Goal: Use online tool/utility: Utilize a website feature to perform a specific function

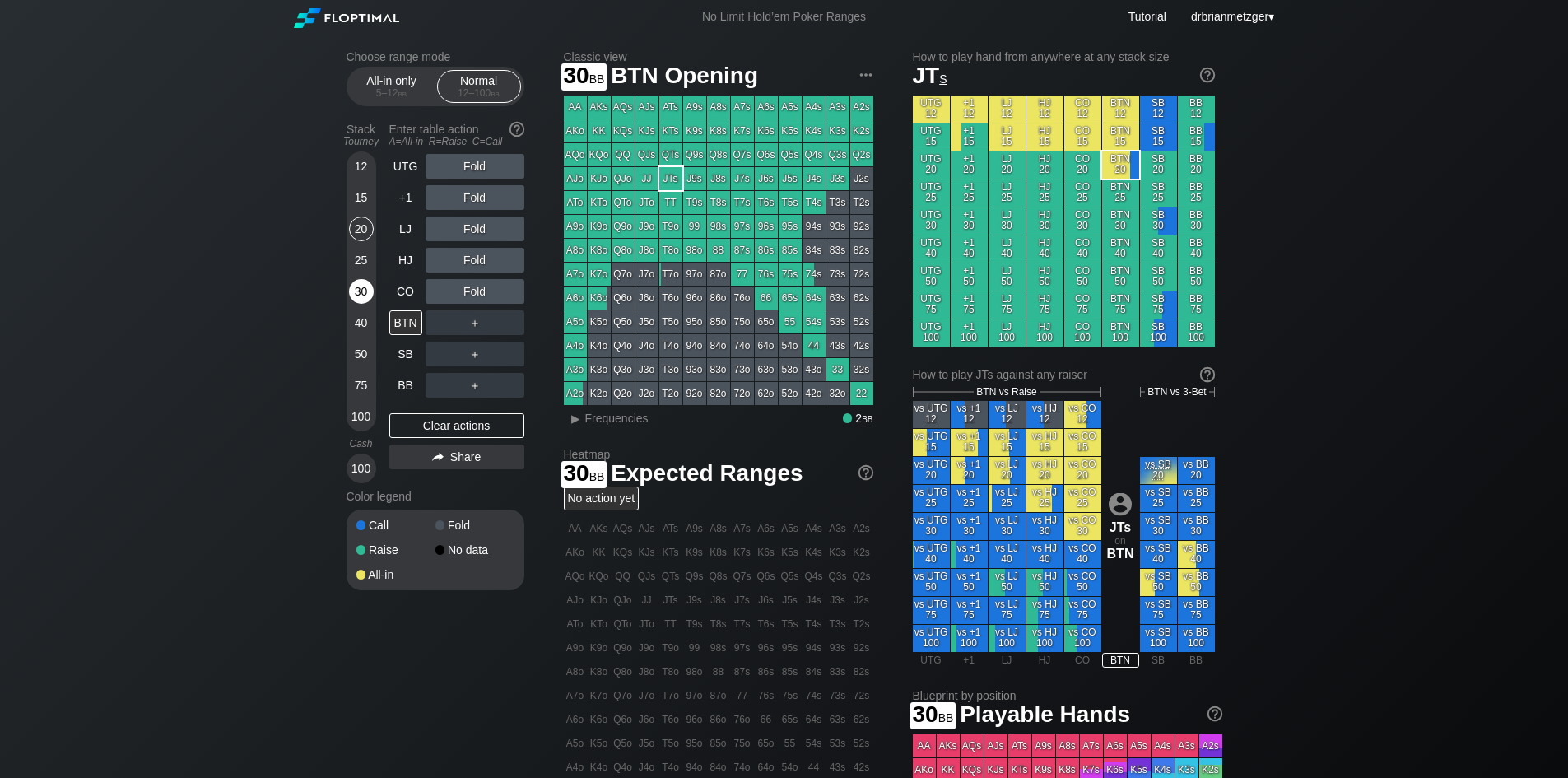
click at [363, 295] on div "30" at bounding box center [361, 291] width 25 height 25
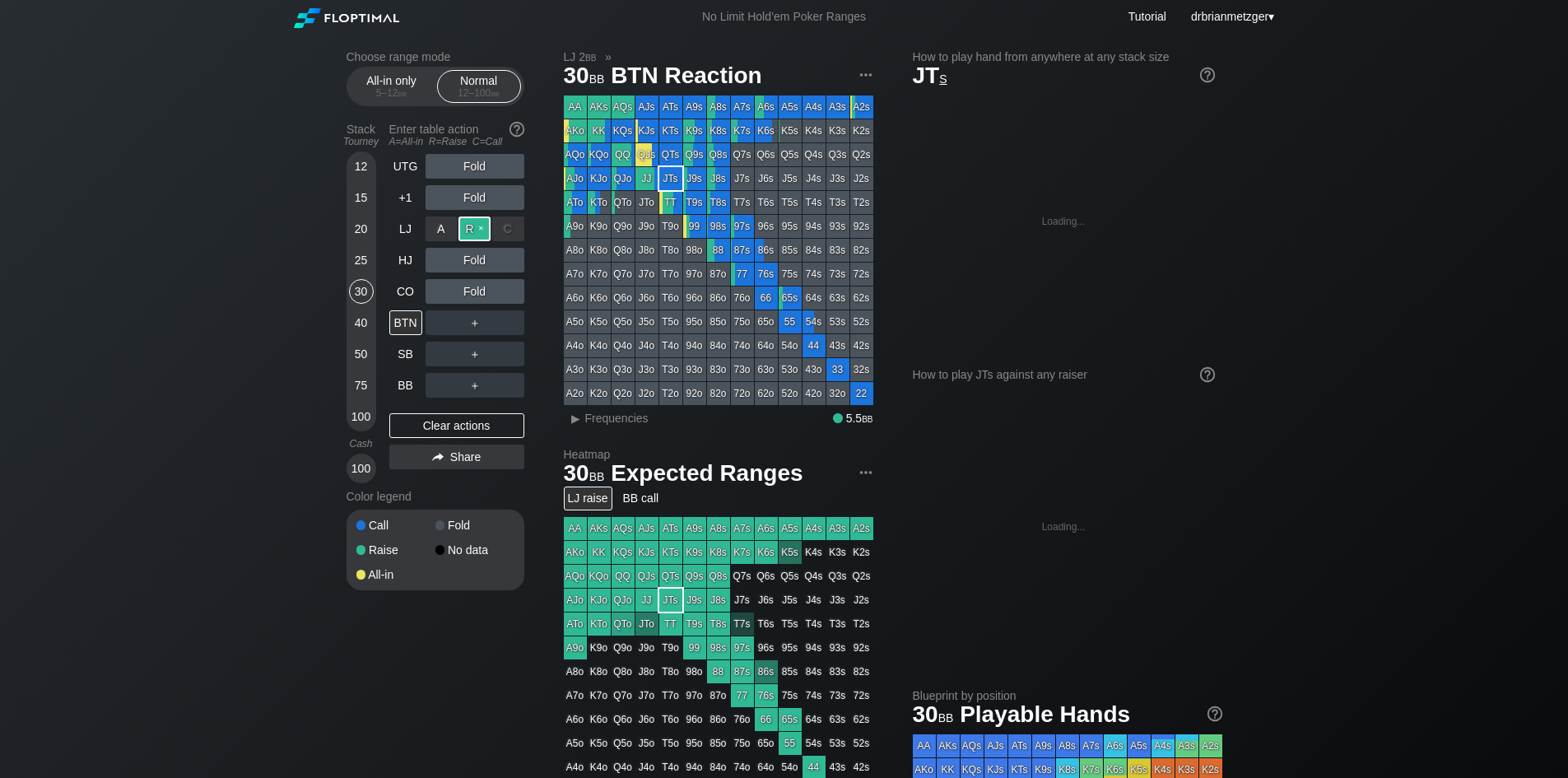
click at [474, 232] on div "R ✕" at bounding box center [475, 228] width 32 height 25
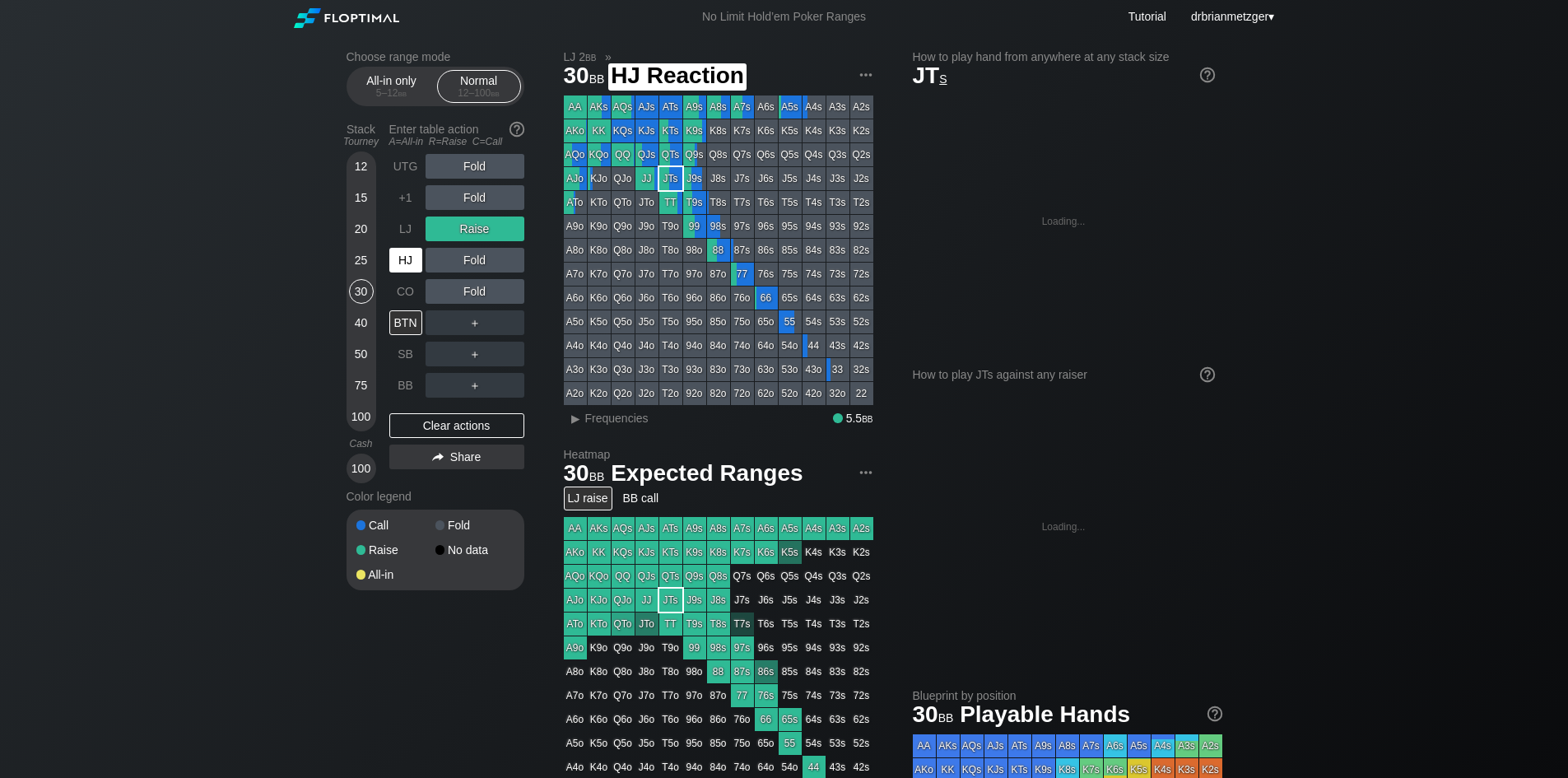
click at [409, 259] on div "HJ" at bounding box center [405, 260] width 33 height 25
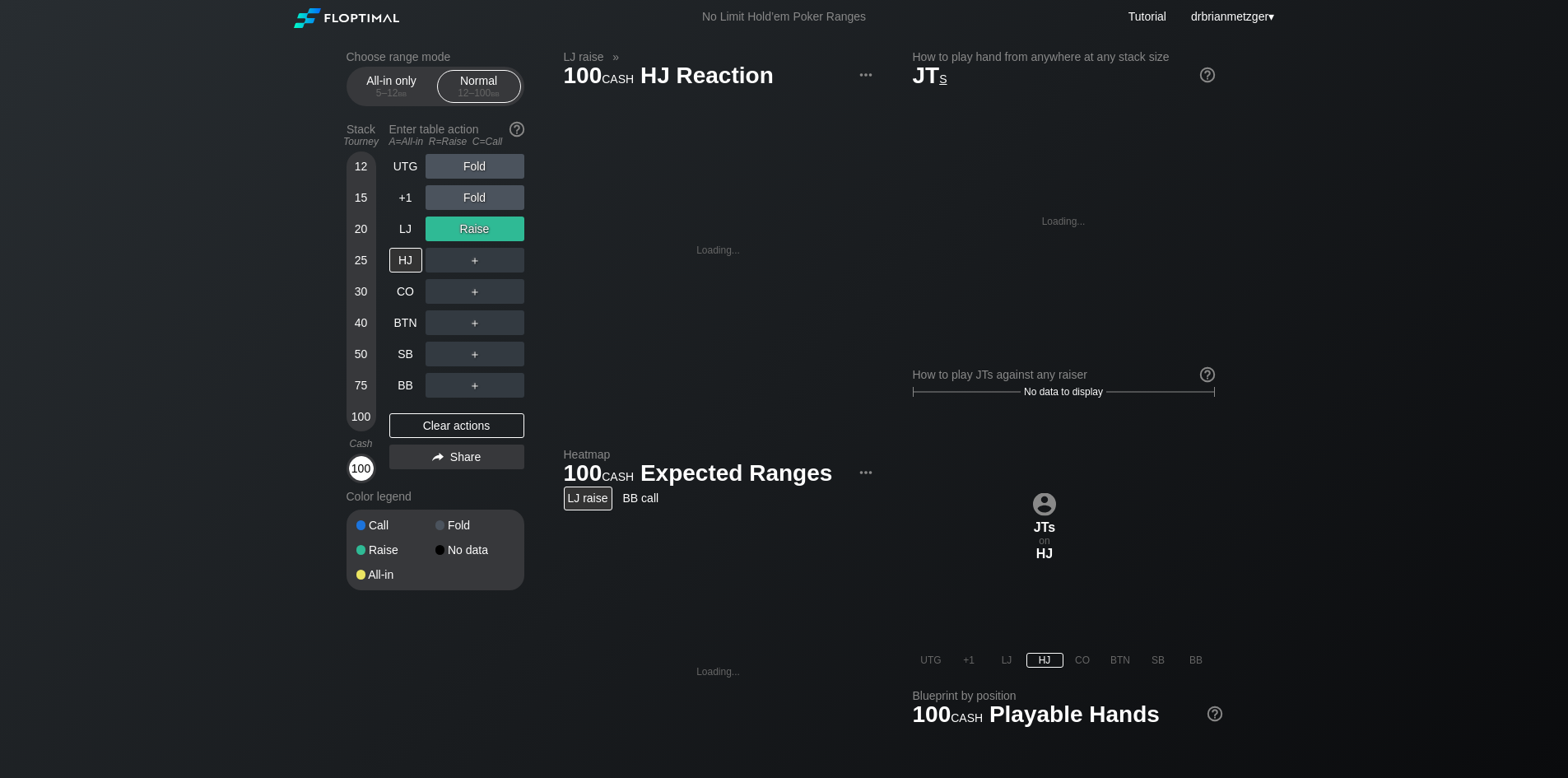
click at [358, 462] on div "100" at bounding box center [361, 468] width 25 height 25
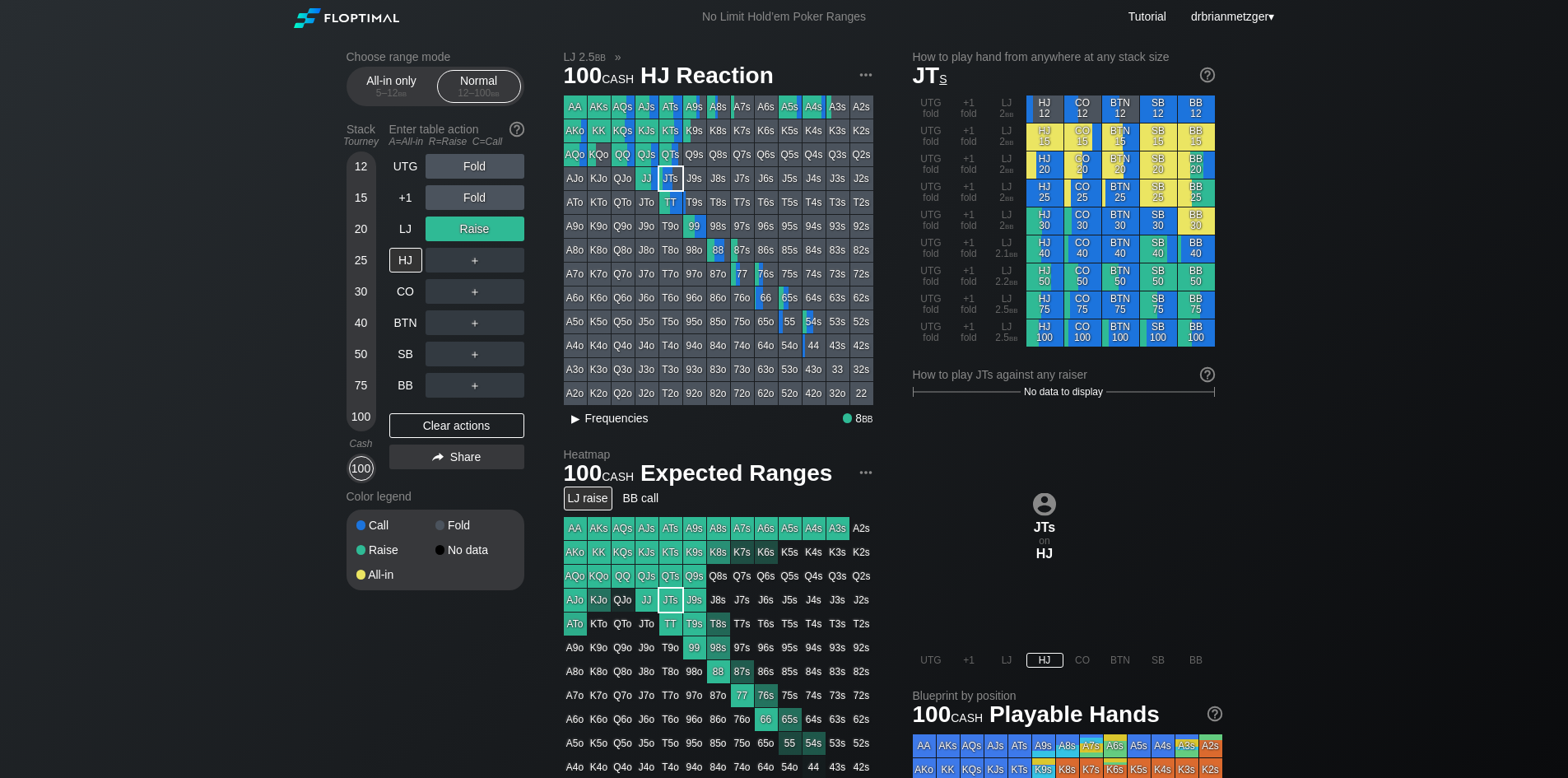
click at [612, 413] on span "Frequencies" at bounding box center [617, 418] width 63 height 13
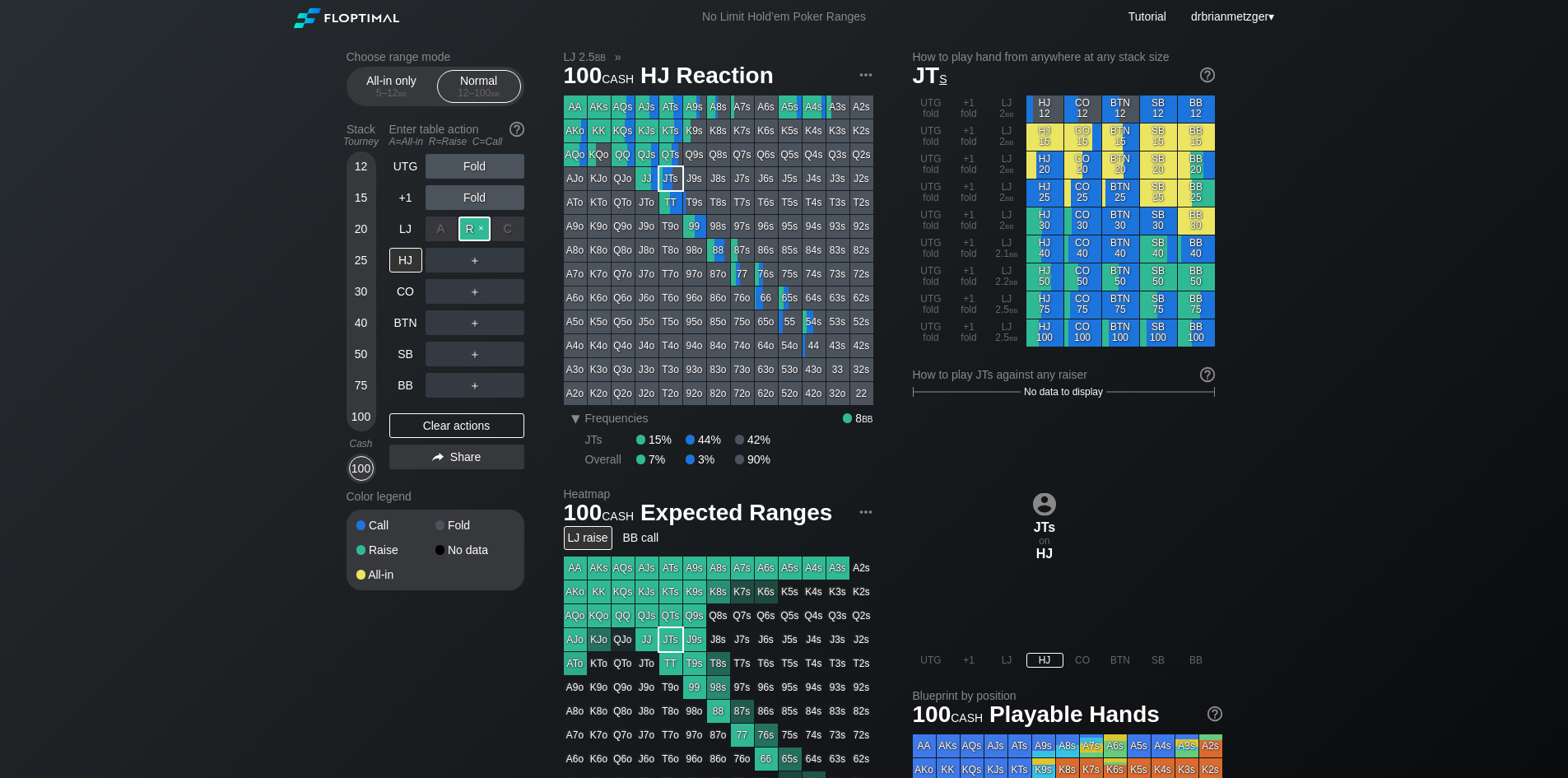
click at [484, 226] on div "R ✕" at bounding box center [475, 228] width 32 height 25
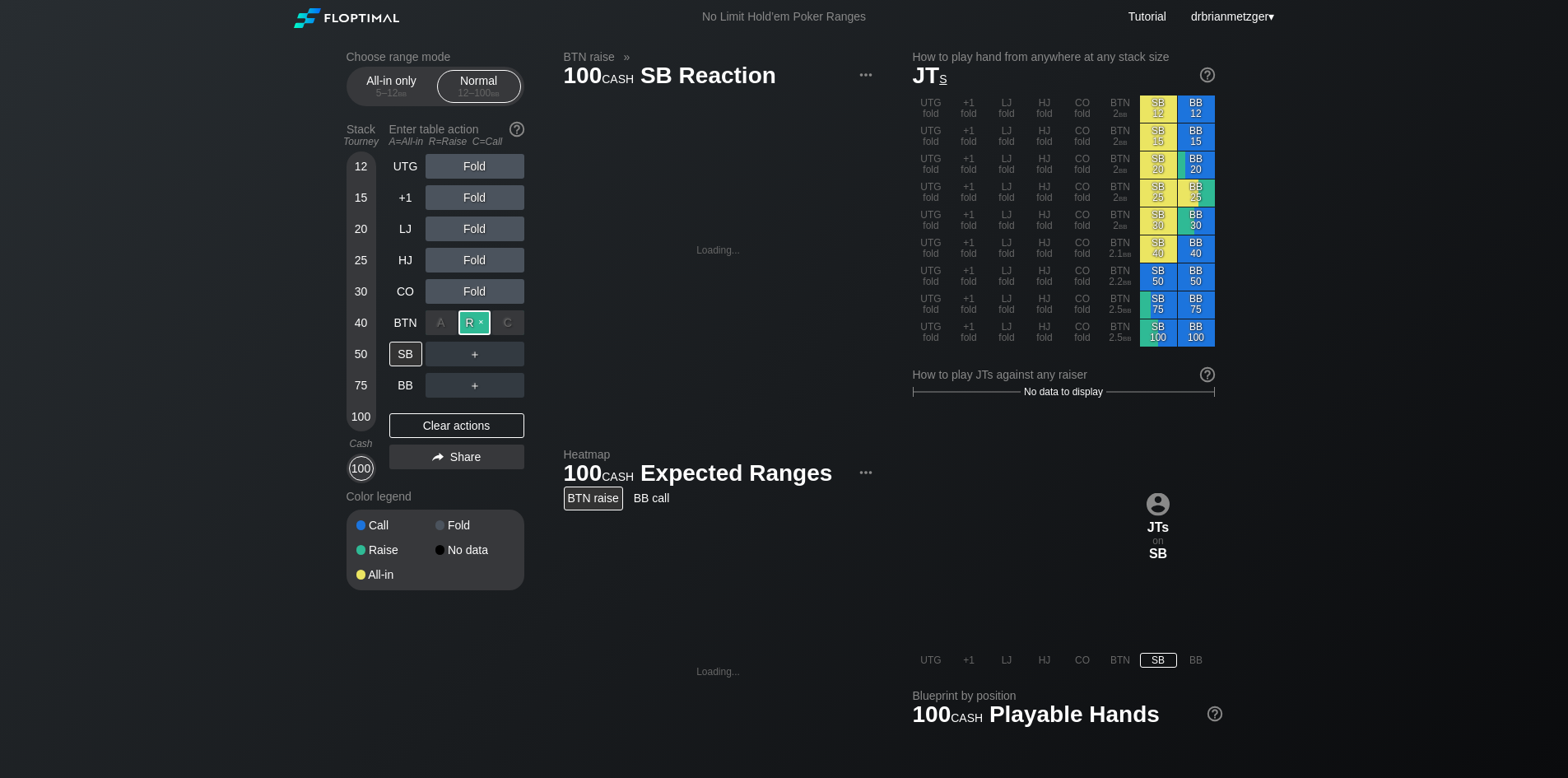
click at [477, 323] on div "R ✕" at bounding box center [475, 323] width 32 height 25
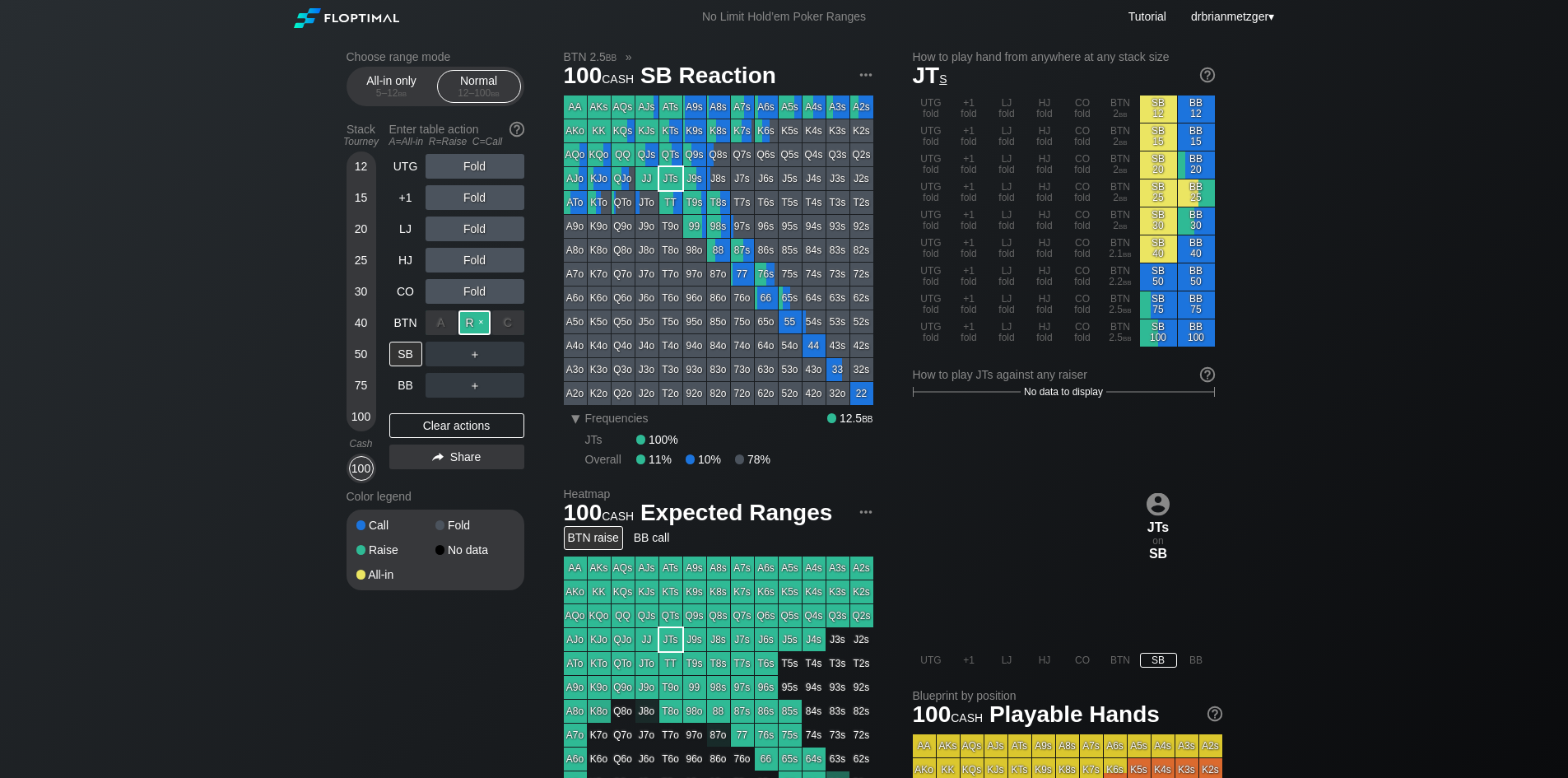
click at [481, 322] on div "R ✕" at bounding box center [475, 323] width 32 height 25
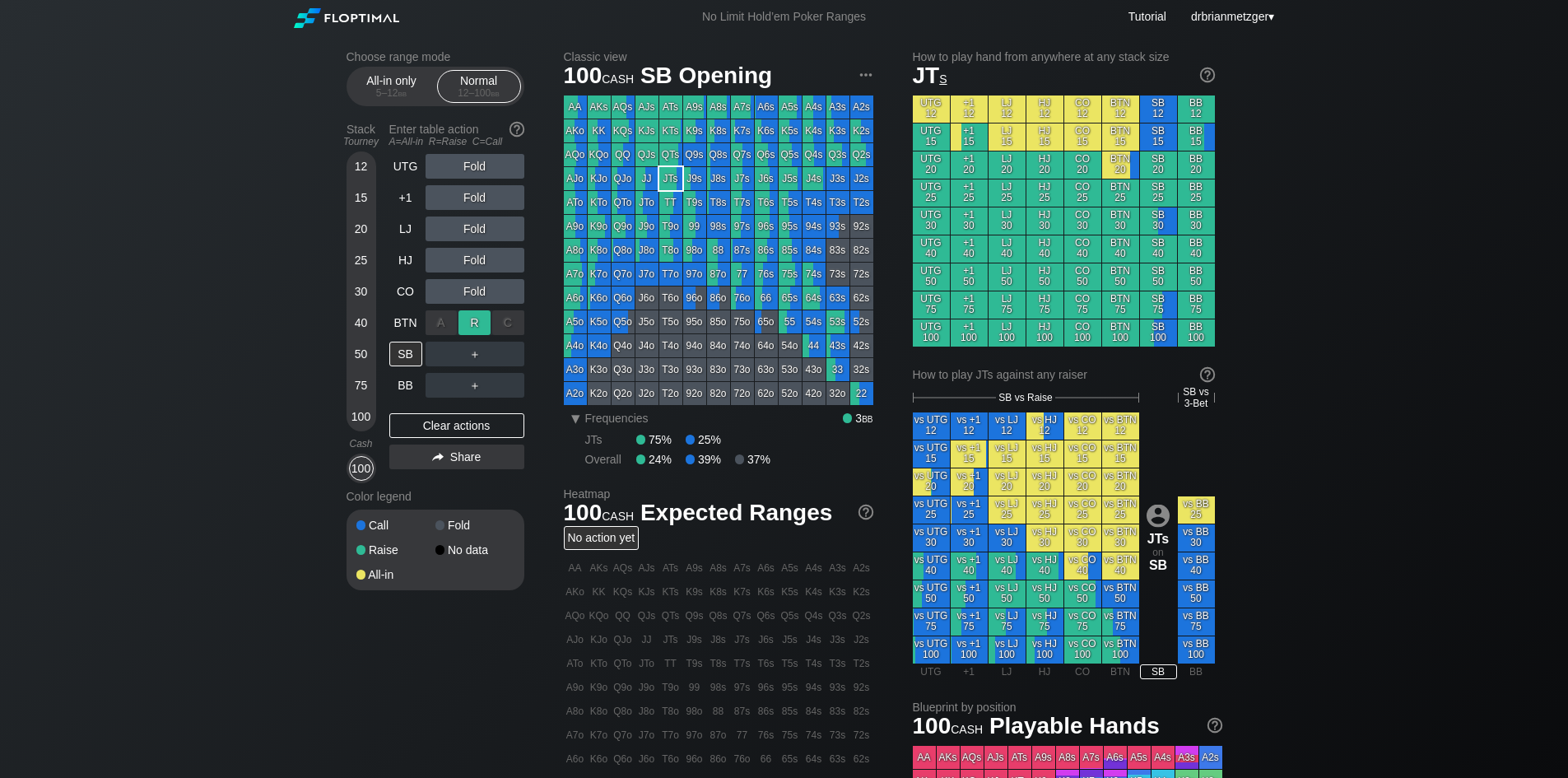
click at [482, 325] on div "R ✕" at bounding box center [475, 323] width 32 height 25
